Goal: Information Seeking & Learning: Learn about a topic

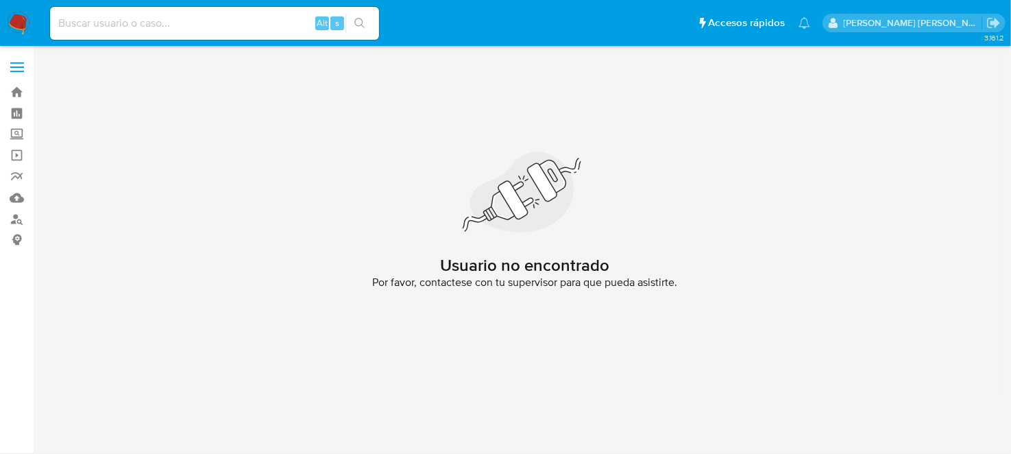
click at [184, 23] on input at bounding box center [214, 23] width 329 height 18
paste input "2331248368"
type input "2331248368"
click at [361, 23] on icon "search-icon" at bounding box center [359, 23] width 11 height 11
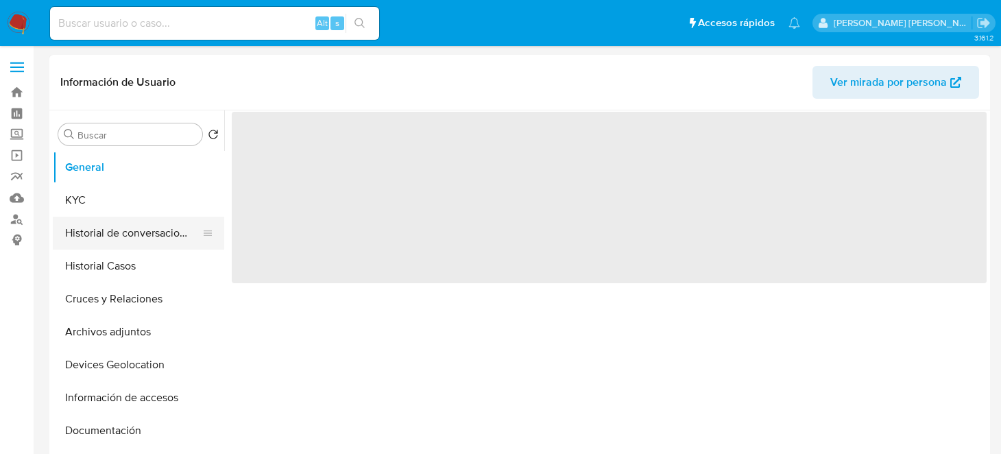
select select "10"
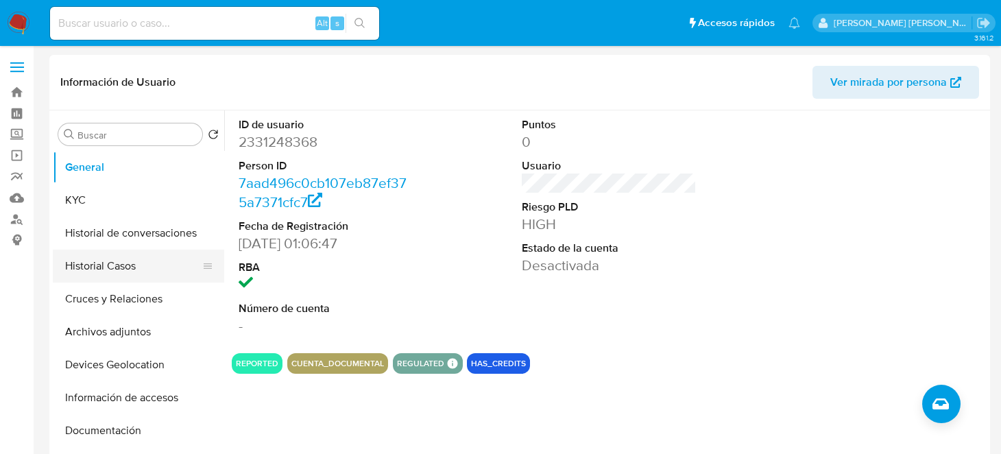
click at [127, 266] on button "Historial Casos" at bounding box center [133, 265] width 160 height 33
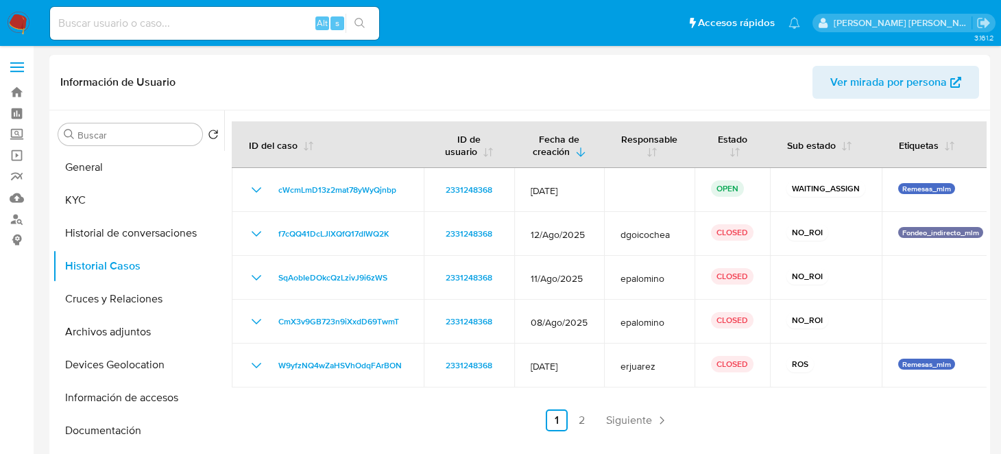
click at [749, 425] on ul "Anterior 1 2 Siguiente" at bounding box center [609, 420] width 755 height 22
click at [542, 411] on ul "Anterior 1 2 Siguiente" at bounding box center [609, 420] width 755 height 22
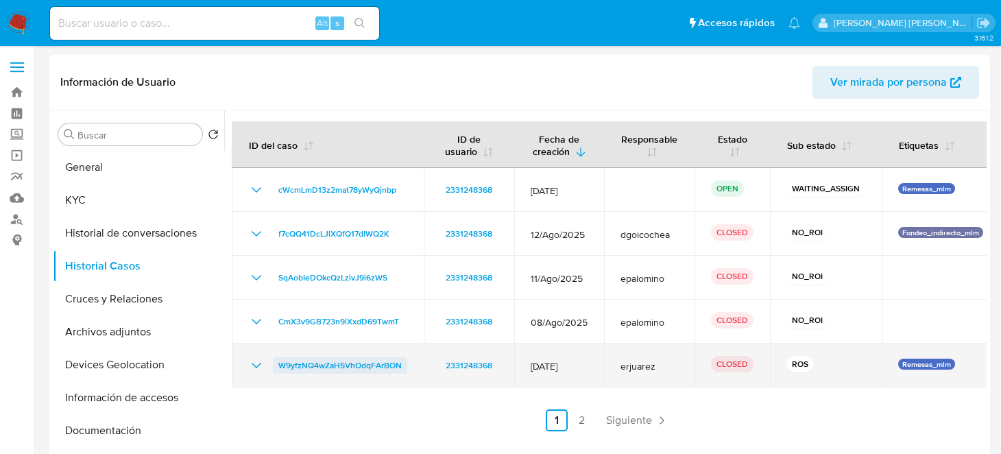
click at [363, 368] on span "W9yfzNQ4wZaHSVhOdqFArBON" at bounding box center [339, 365] width 123 height 16
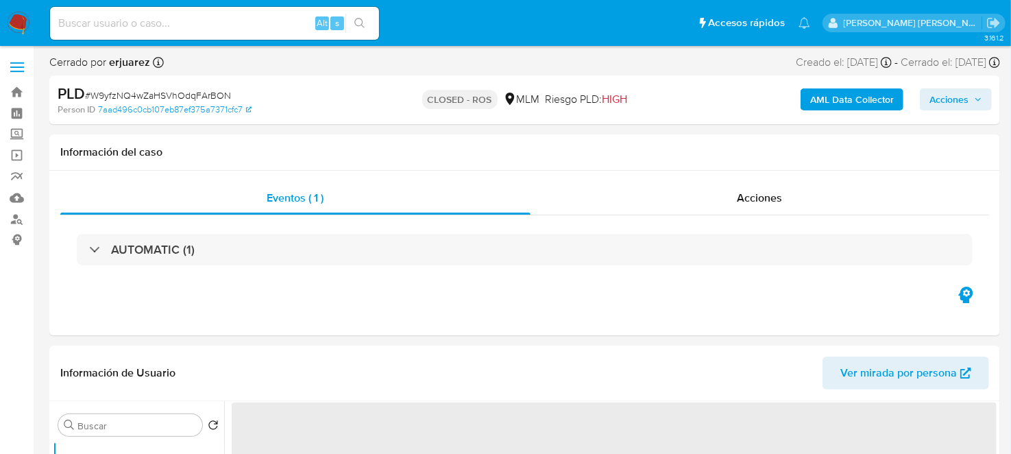
select select "10"
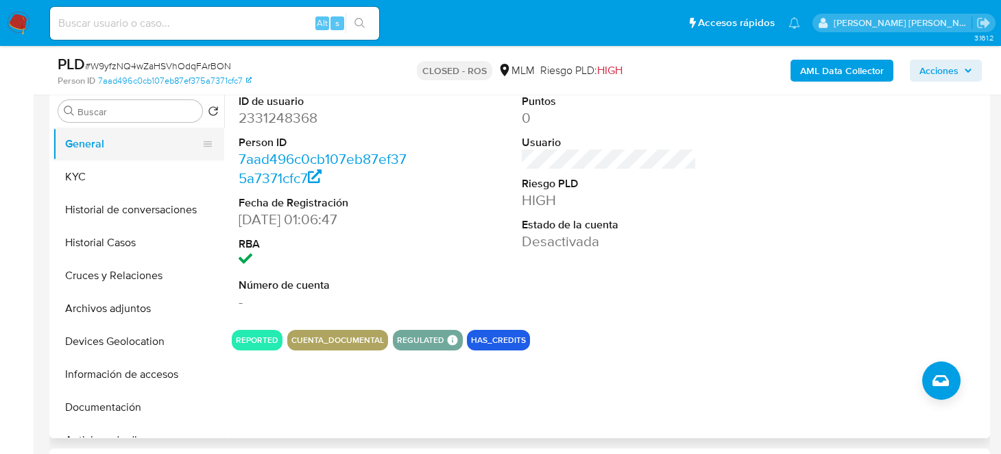
scroll to position [274, 0]
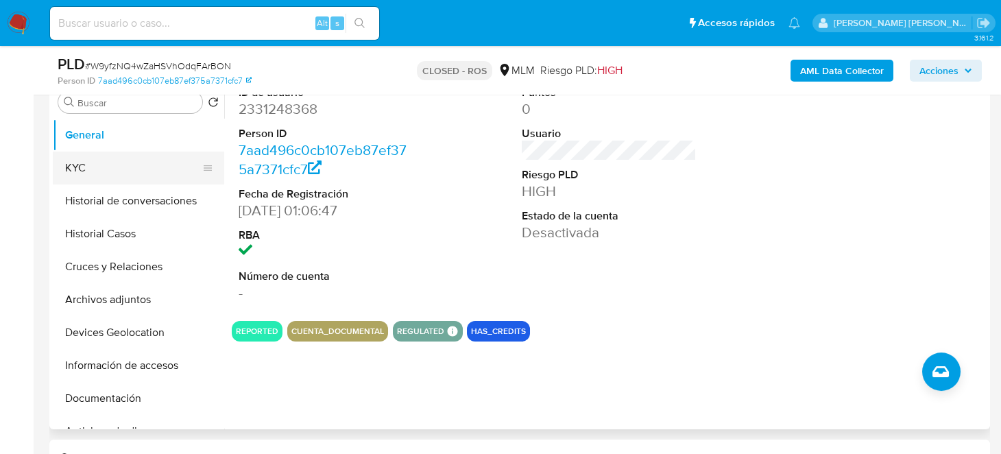
click at [100, 164] on button "KYC" at bounding box center [133, 167] width 160 height 33
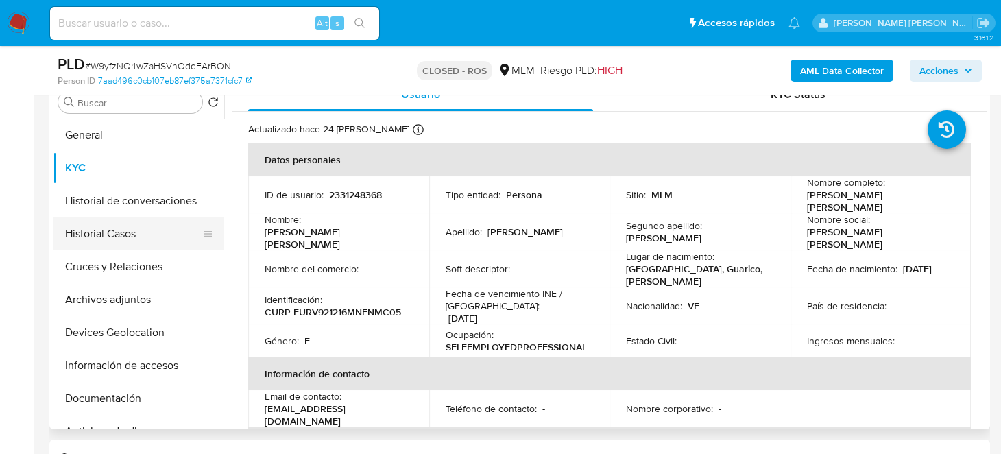
click at [100, 232] on button "Historial Casos" at bounding box center [133, 233] width 160 height 33
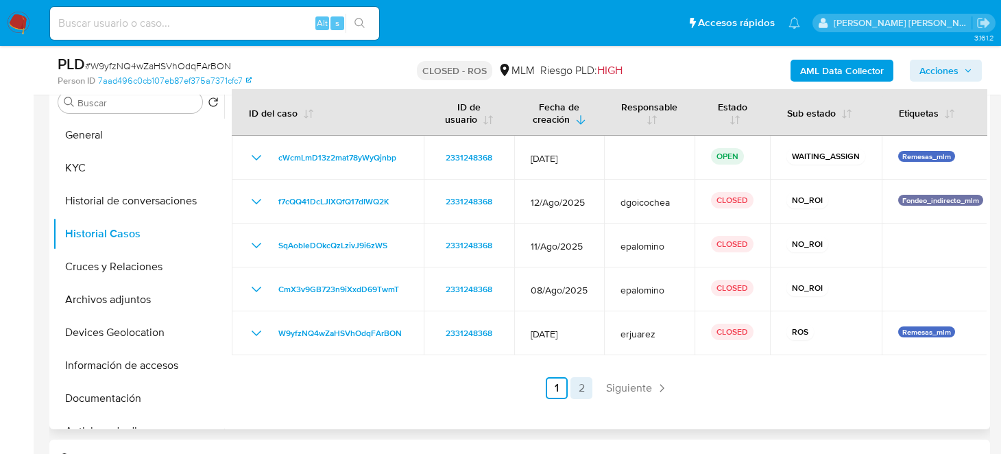
click at [574, 382] on link "2" at bounding box center [581, 388] width 22 height 22
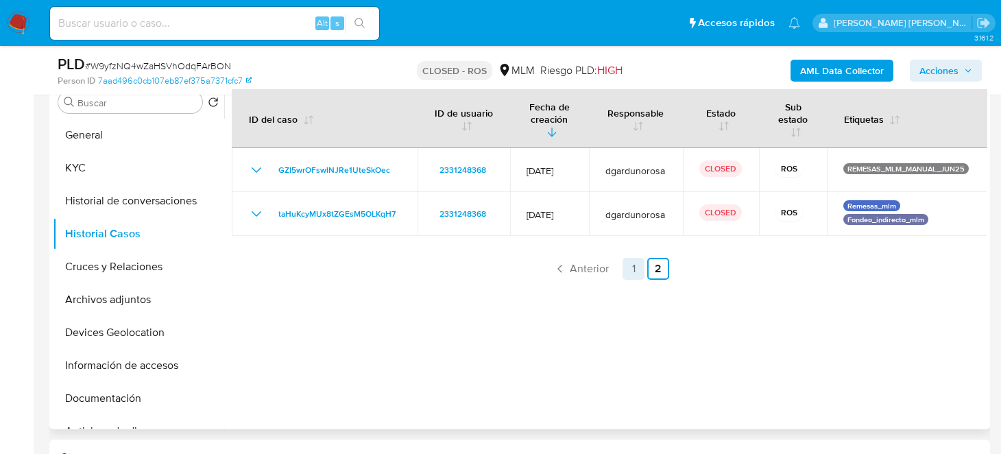
click at [630, 269] on link "1" at bounding box center [633, 269] width 22 height 22
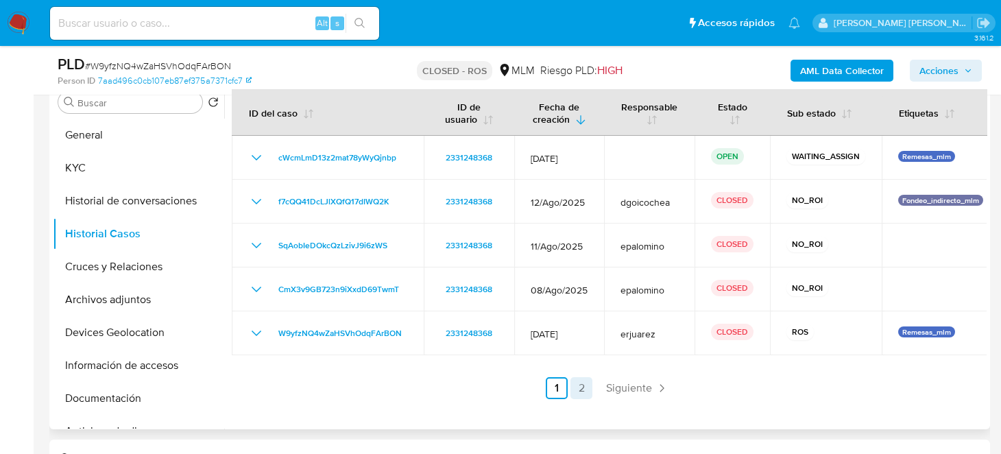
click at [574, 391] on link "2" at bounding box center [581, 388] width 22 height 22
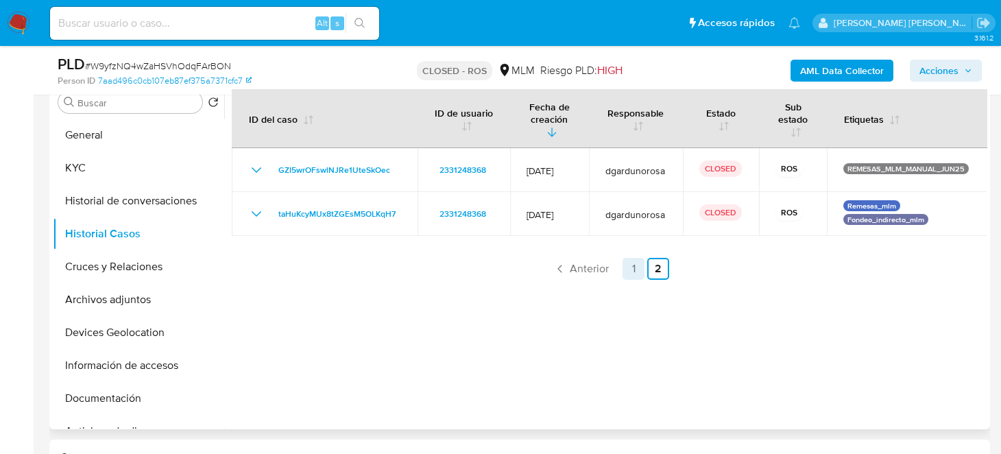
click at [633, 269] on link "1" at bounding box center [633, 269] width 22 height 22
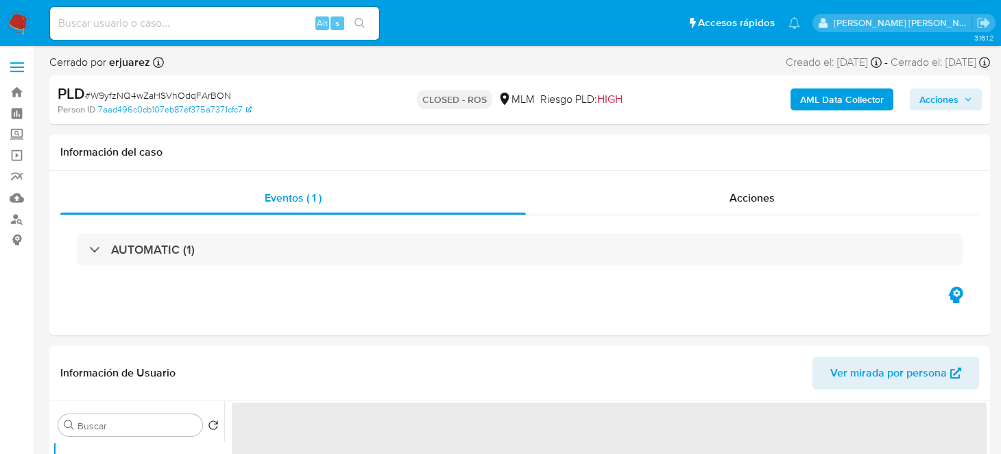
select select "10"
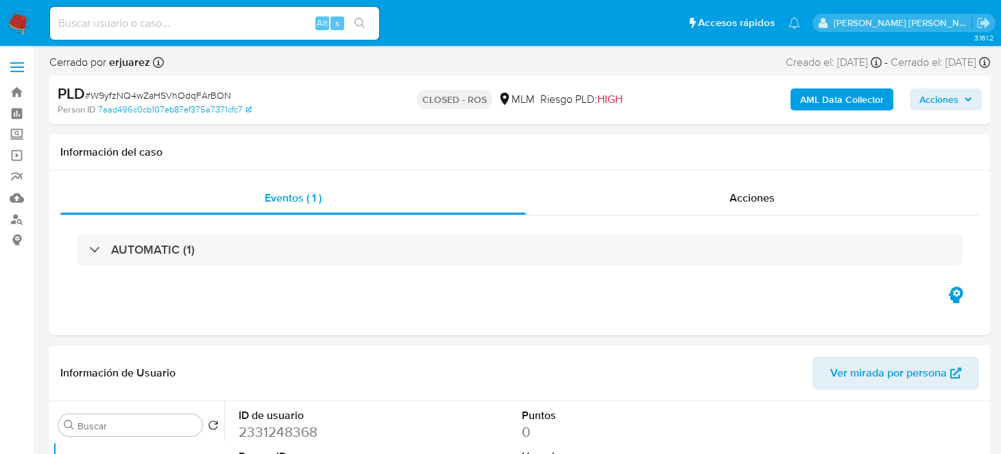
click at [160, 32] on div "Alt s" at bounding box center [214, 23] width 329 height 33
click at [156, 16] on input at bounding box center [214, 23] width 329 height 18
paste input "2346724351"
type input "2346724351"
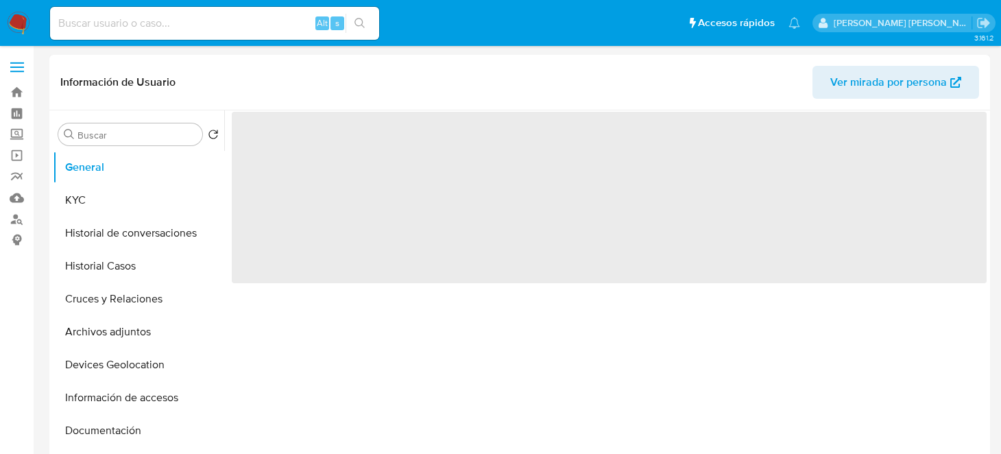
select select "10"
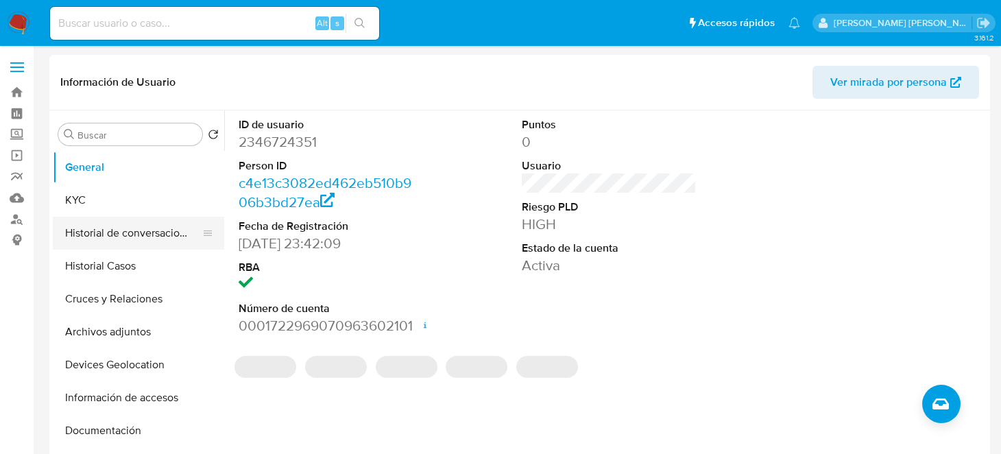
drag, startPoint x: 81, startPoint y: 198, endPoint x: 172, endPoint y: 231, distance: 96.9
click at [81, 198] on button "KYC" at bounding box center [138, 200] width 171 height 33
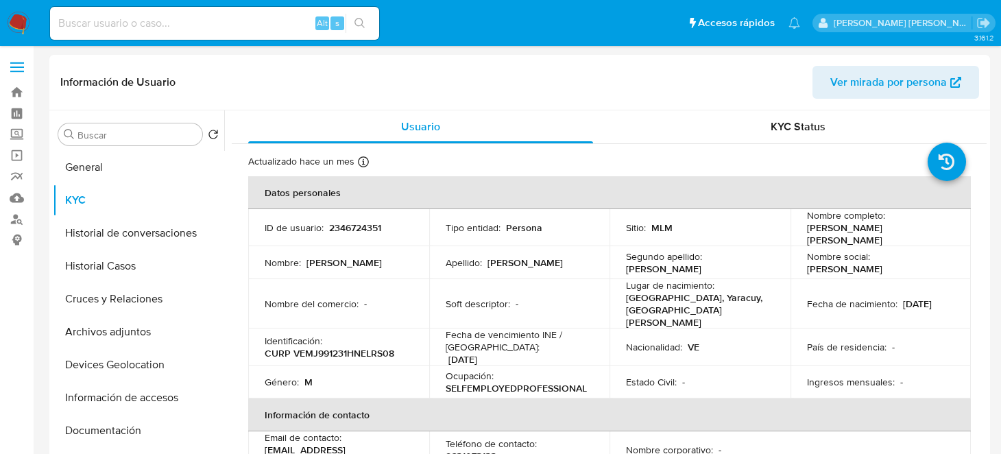
click at [349, 223] on p "2346724351" at bounding box center [355, 227] width 52 height 12
copy p "2346724351"
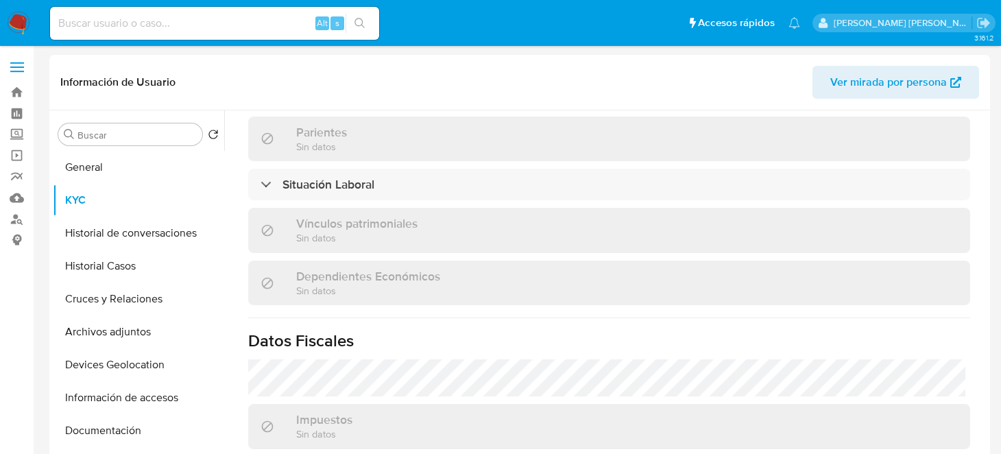
scroll to position [685, 0]
click at [89, 261] on button "Historial Casos" at bounding box center [133, 265] width 160 height 33
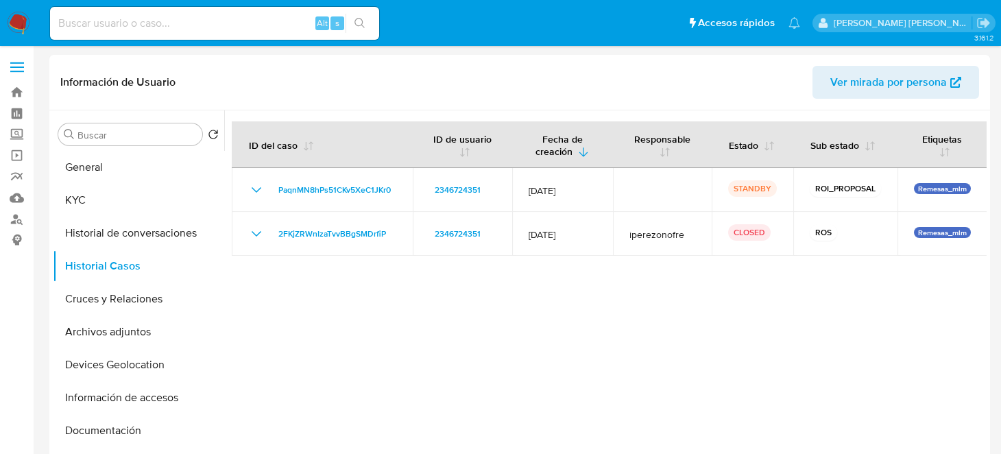
click at [492, 289] on div at bounding box center [605, 285] width 762 height 351
click at [110, 239] on button "Historial de conversaciones" at bounding box center [133, 233] width 160 height 33
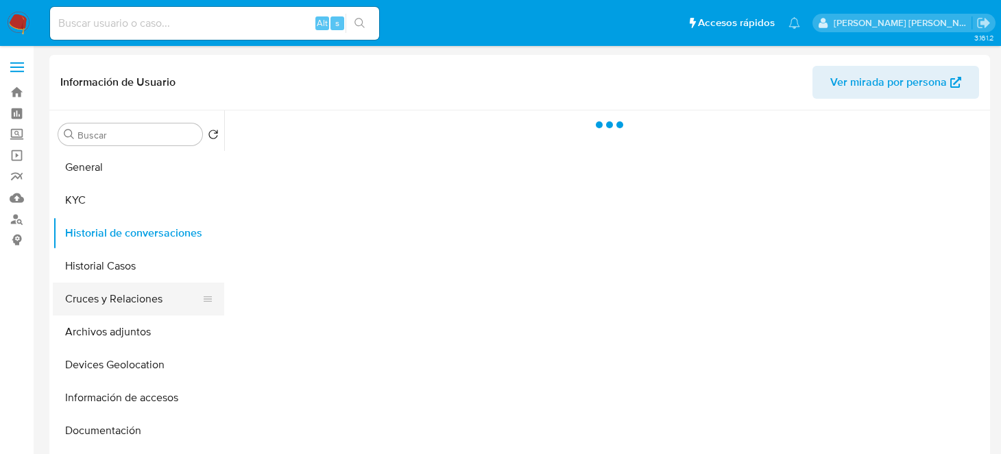
scroll to position [68, 0]
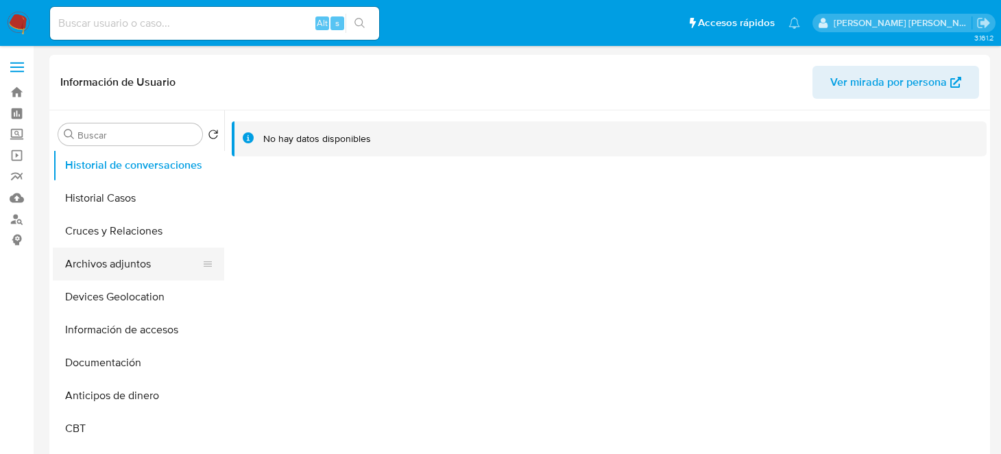
click at [134, 273] on button "Archivos adjuntos" at bounding box center [133, 263] width 160 height 33
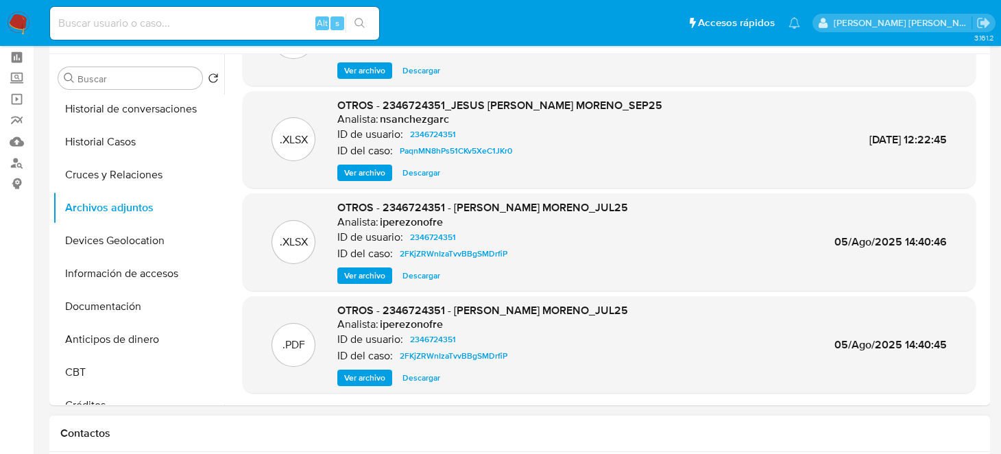
scroll to position [136, 0]
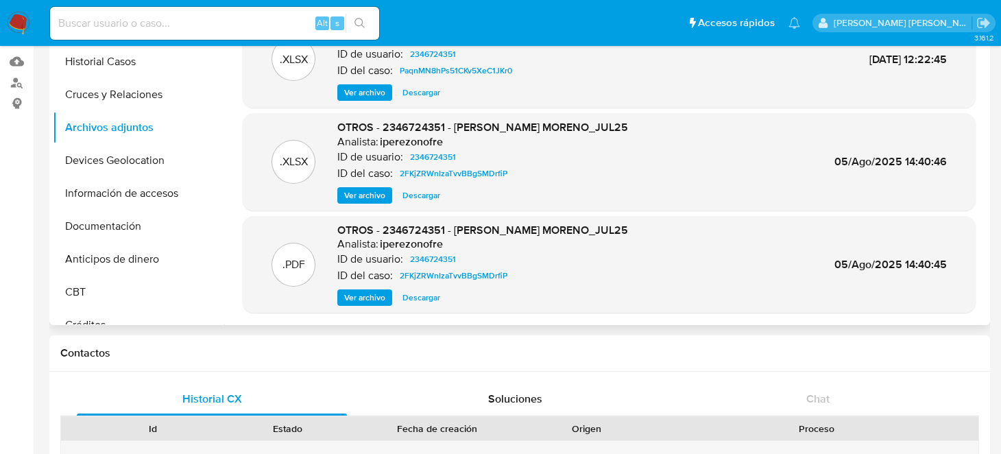
click at [342, 297] on button "Ver archivo" at bounding box center [364, 297] width 55 height 16
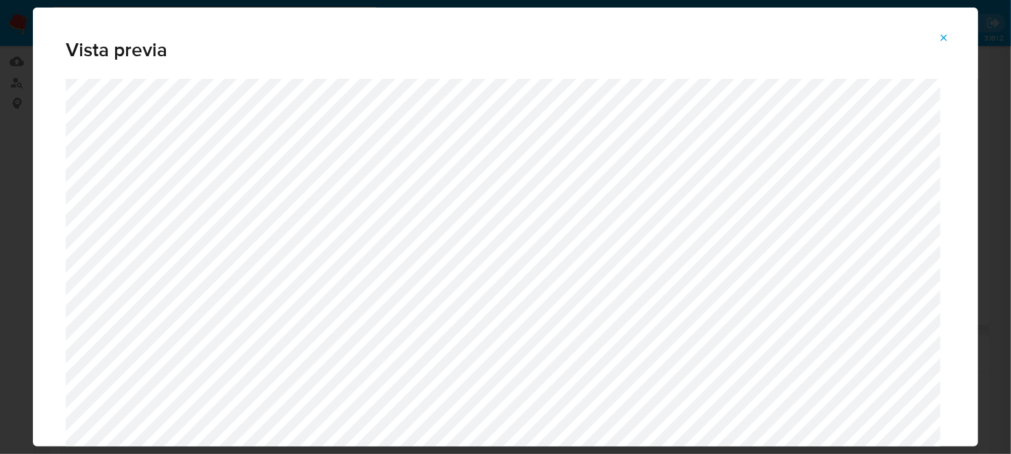
click at [938, 37] on icon "Attachment preview" at bounding box center [943, 37] width 11 height 11
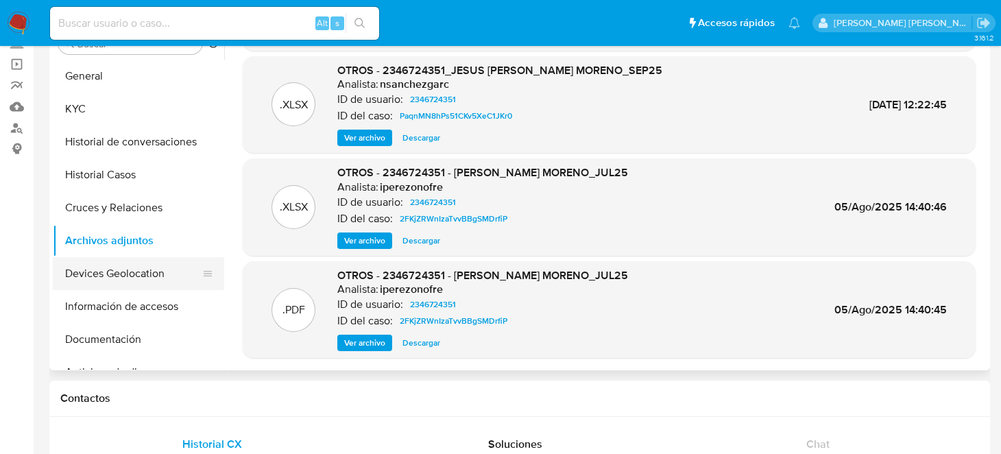
scroll to position [68, 0]
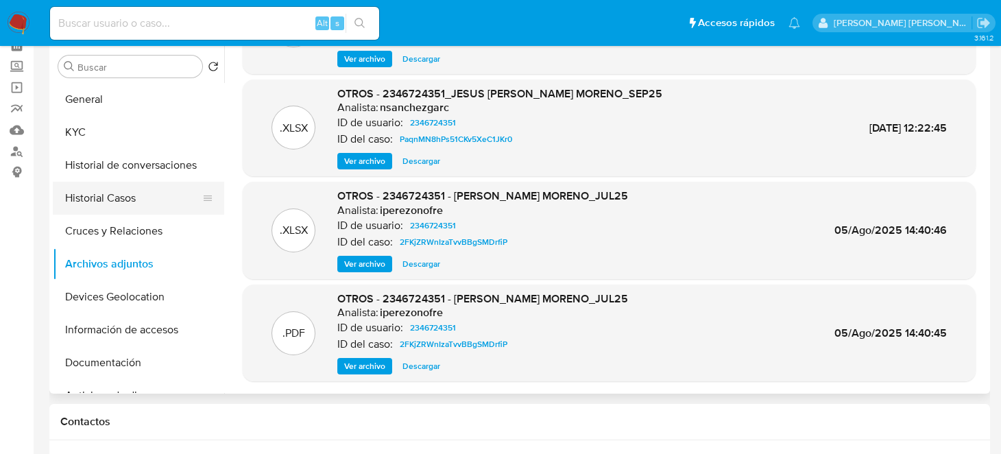
click at [142, 186] on button "Historial Casos" at bounding box center [133, 198] width 160 height 33
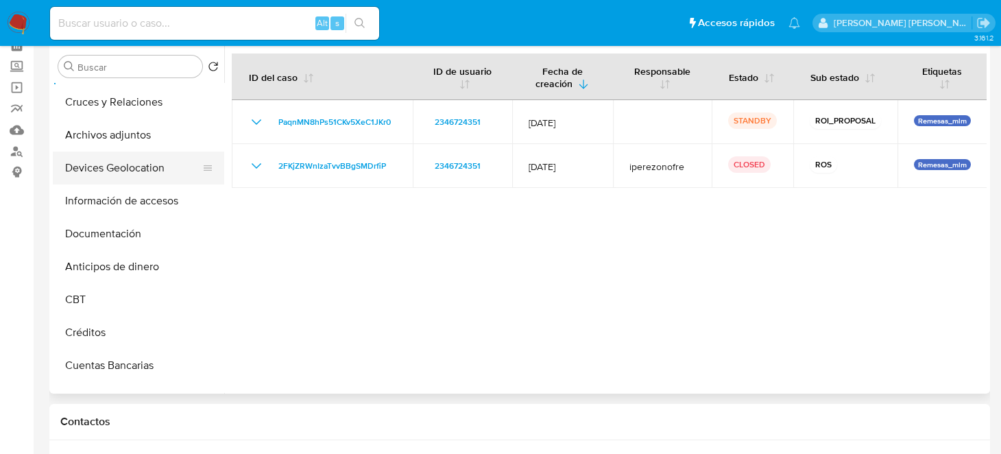
scroll to position [136, 0]
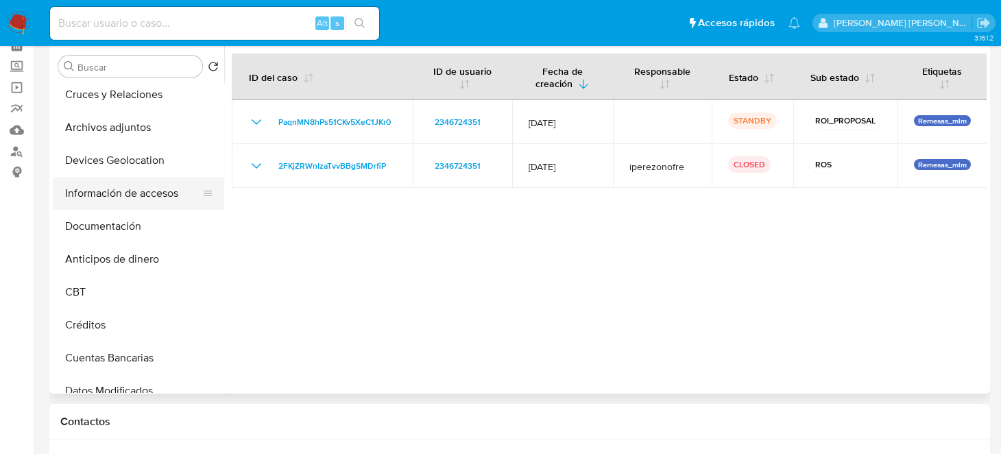
click at [131, 188] on button "Información de accesos" at bounding box center [133, 193] width 160 height 33
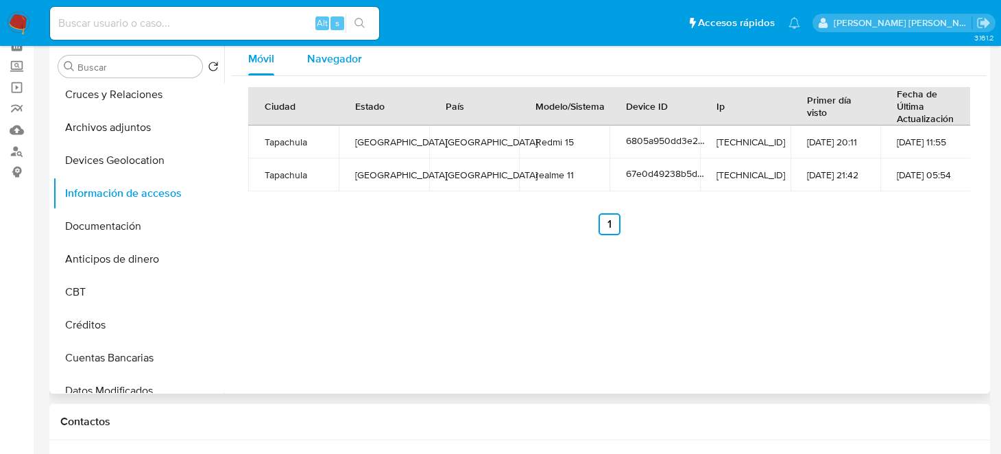
click at [342, 60] on span "Navegador" at bounding box center [334, 59] width 55 height 16
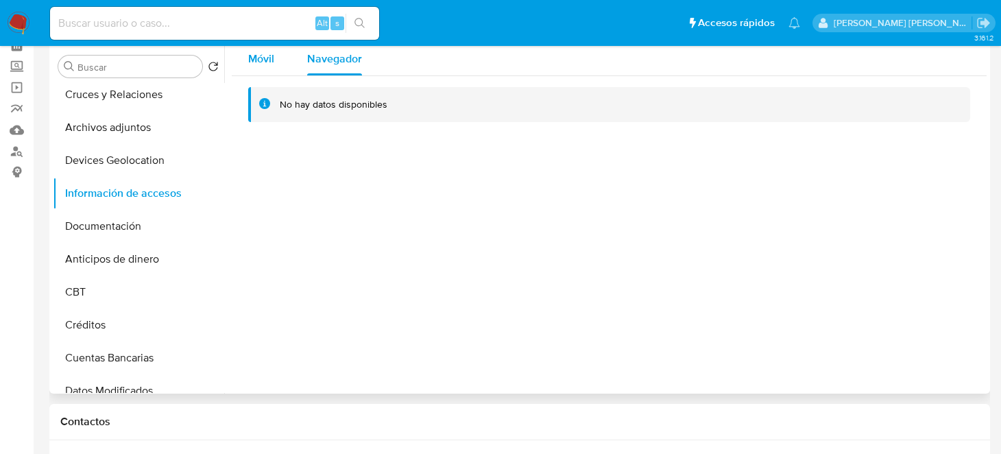
click at [280, 56] on button "Móvil" at bounding box center [261, 58] width 59 height 33
